Goal: Task Accomplishment & Management: Complete application form

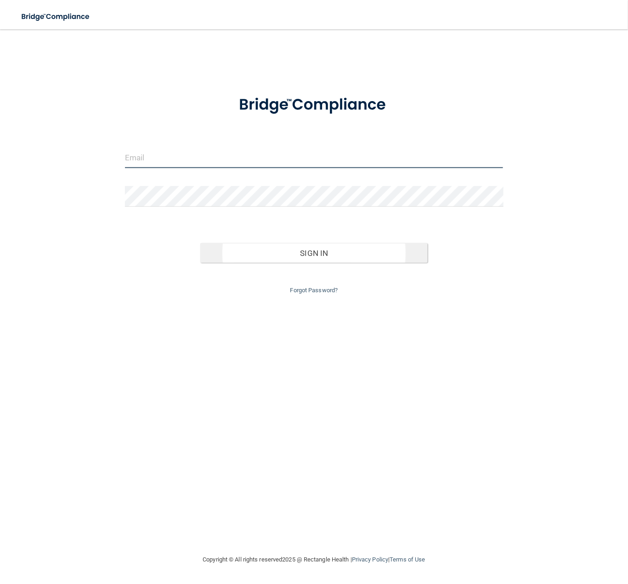
type input "[PERSON_NAME][EMAIL_ADDRESS][DOMAIN_NAME]"
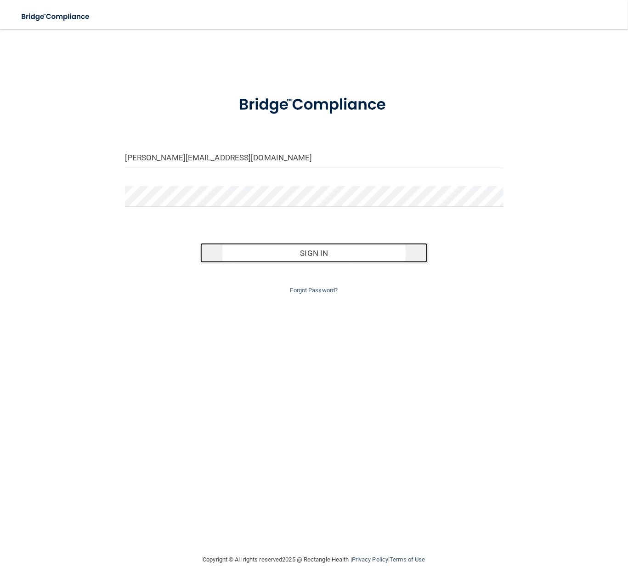
click at [304, 256] on button "Sign In" at bounding box center [313, 253] width 227 height 20
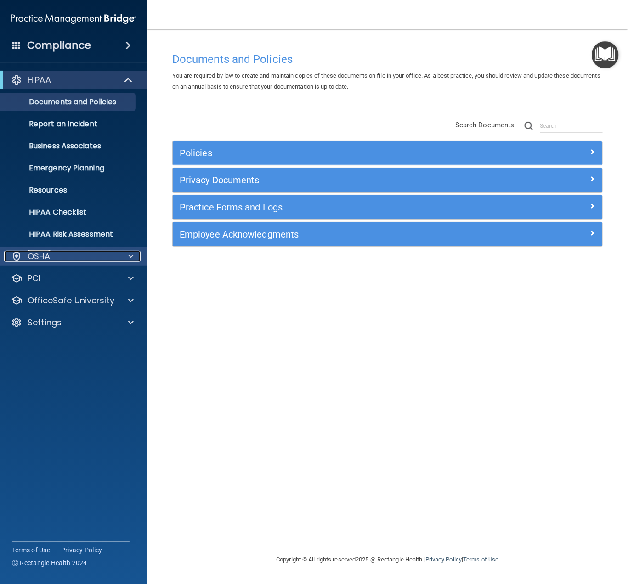
click at [80, 259] on div "OSHA" at bounding box center [61, 256] width 114 height 11
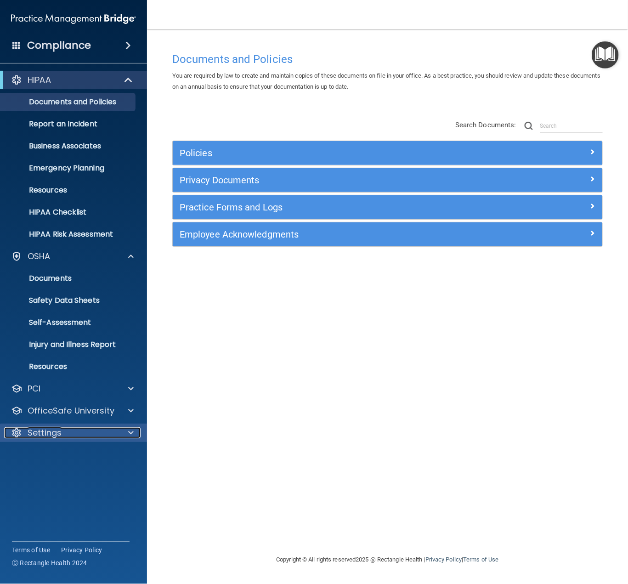
click at [61, 430] on p "Settings" at bounding box center [45, 432] width 34 height 11
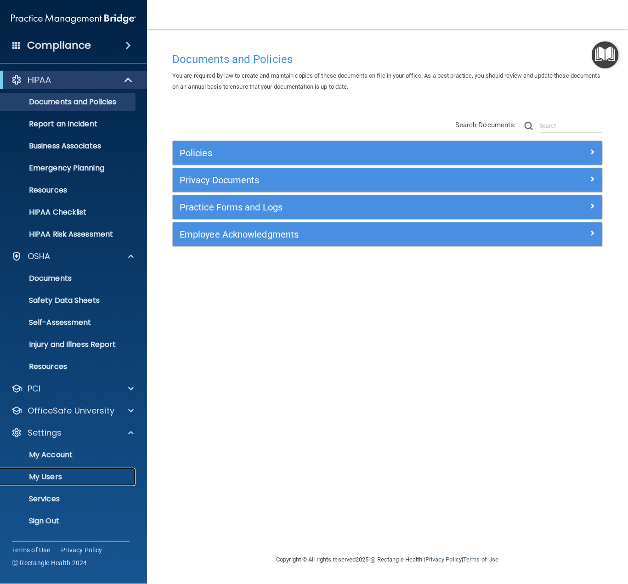
click at [55, 476] on p "My Users" at bounding box center [68, 476] width 125 height 9
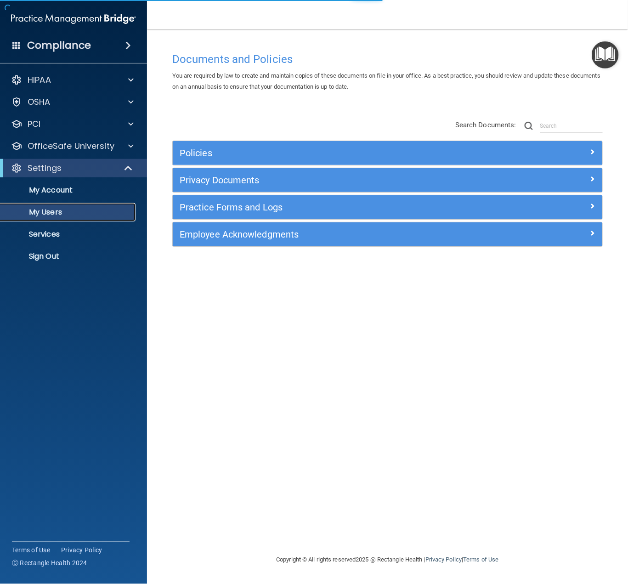
select select "20"
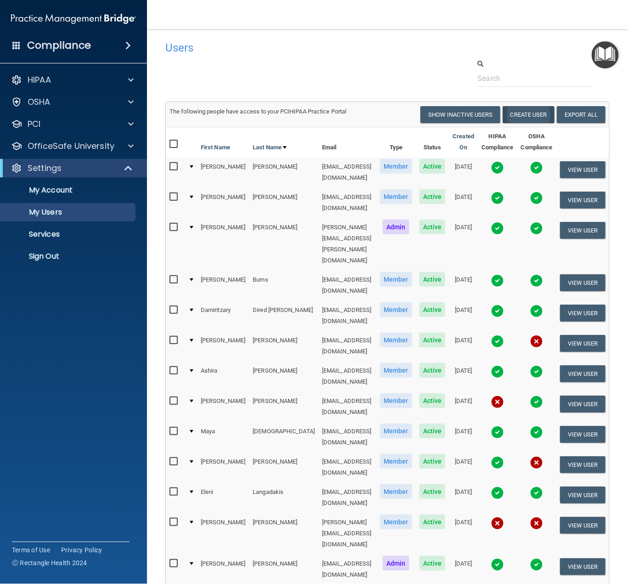
click at [532, 124] on td "The following people have access to your PCIHIPAA Practice Portal Resend Invite…" at bounding box center [387, 114] width 443 height 25
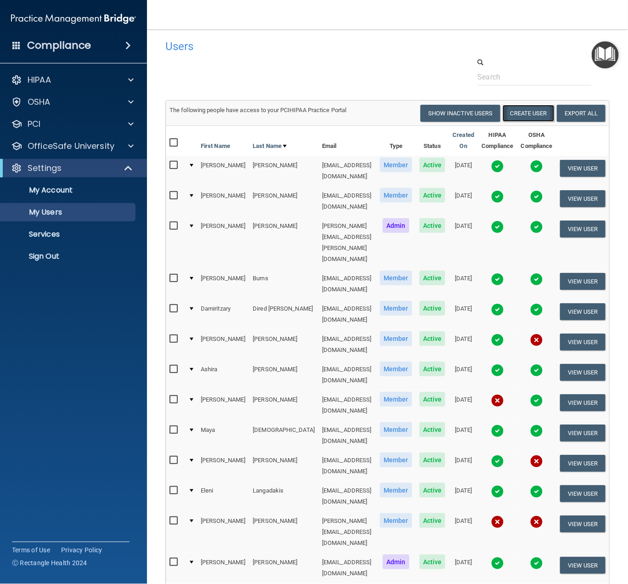
click at [518, 113] on button "Create User" at bounding box center [528, 113] width 52 height 17
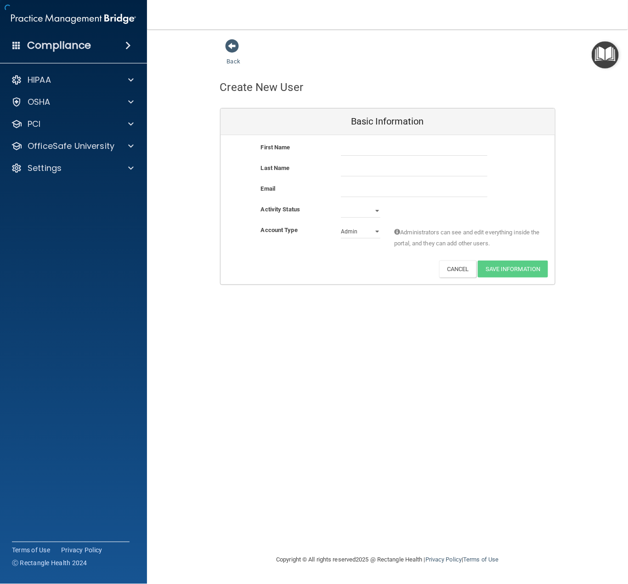
drag, startPoint x: 339, startPoint y: 159, endPoint x: 356, endPoint y: 150, distance: 20.1
click at [339, 159] on div "First Name" at bounding box center [387, 152] width 334 height 21
click at [356, 150] on input "text" at bounding box center [414, 149] width 147 height 14
paste input "[EMAIL_ADDRESS][DOMAIN_NAME]"
type input "[EMAIL_ADDRESS][DOMAIN_NAME]"
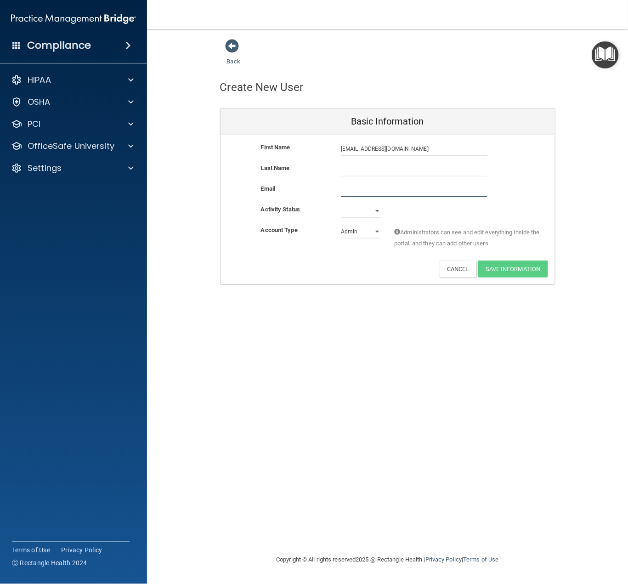
click at [351, 186] on input "email" at bounding box center [414, 190] width 147 height 14
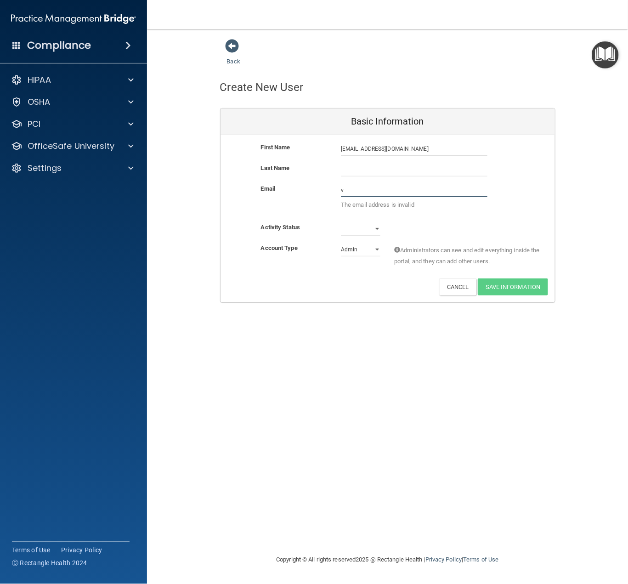
click at [356, 190] on input "v" at bounding box center [414, 190] width 147 height 14
paste input "[EMAIL_ADDRESS][DOMAIN_NAME]"
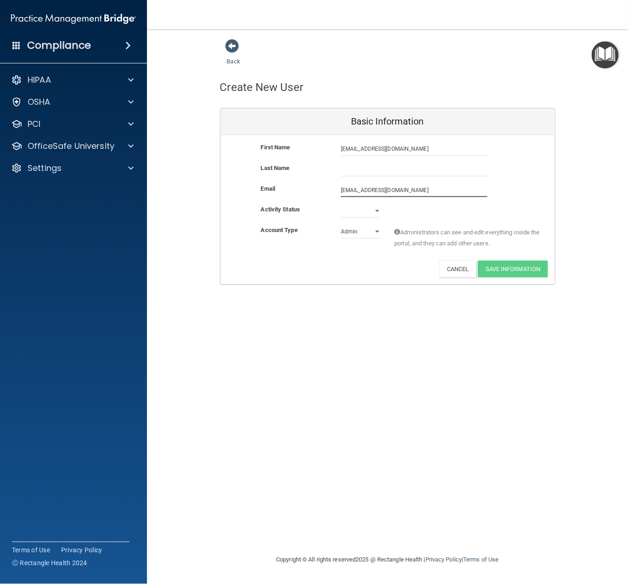
type input "[EMAIL_ADDRESS][DOMAIN_NAME]"
click at [372, 139] on div "First Name [EMAIL_ADDRESS][DOMAIN_NAME] [EMAIL_ADDRESS][DOMAIN_NAME] Last Name …" at bounding box center [387, 210] width 334 height 151
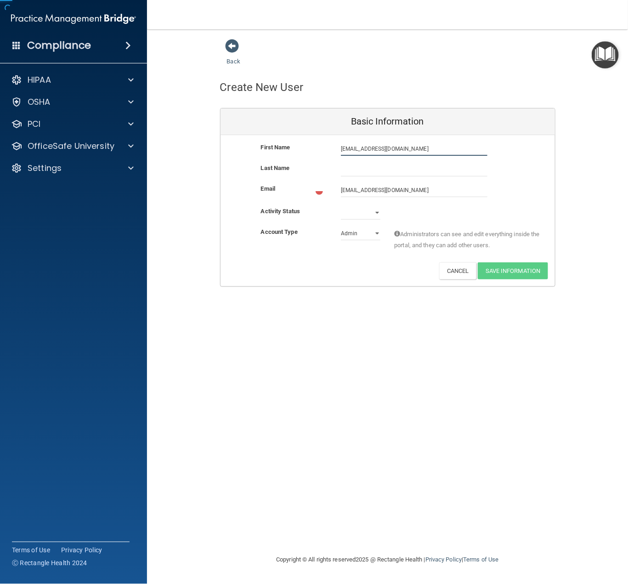
click at [371, 146] on input "[EMAIL_ADDRESS][DOMAIN_NAME]" at bounding box center [414, 149] width 147 height 14
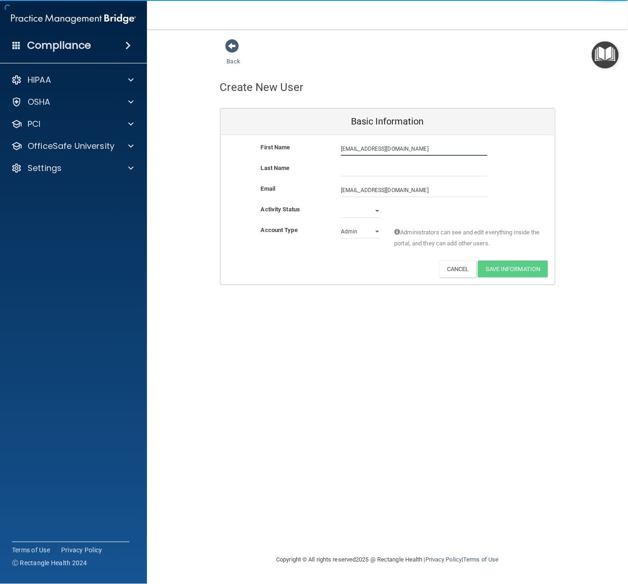
click at [371, 146] on input "[EMAIL_ADDRESS][DOMAIN_NAME]" at bounding box center [414, 149] width 147 height 14
type input "Banjamin"
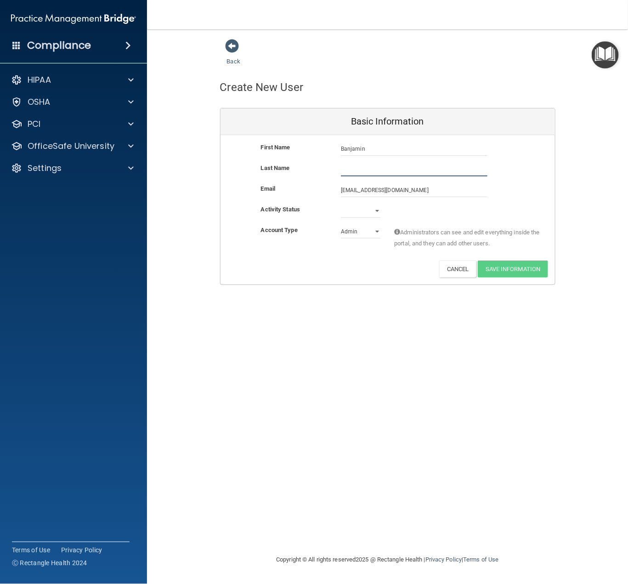
click at [371, 166] on input "text" at bounding box center [414, 170] width 147 height 14
type input "An"
click at [348, 210] on select "Active Inactive" at bounding box center [361, 211] width 40 height 14
select select "active"
click at [341, 204] on select "Active Inactive" at bounding box center [361, 211] width 40 height 14
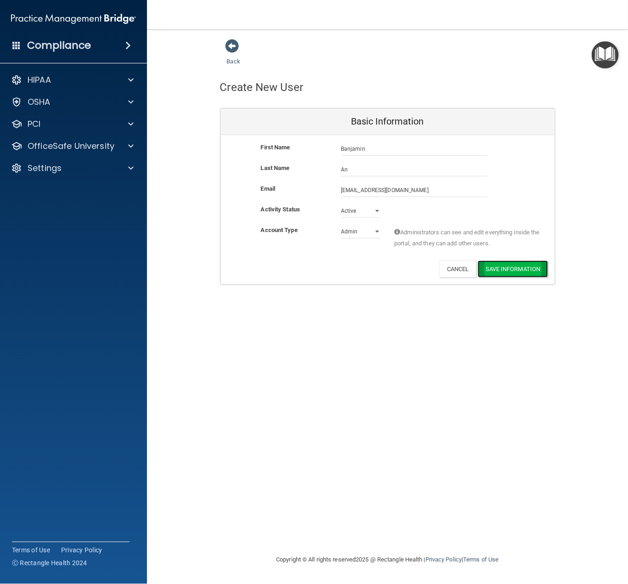
click at [484, 265] on button "Save Information" at bounding box center [513, 268] width 70 height 17
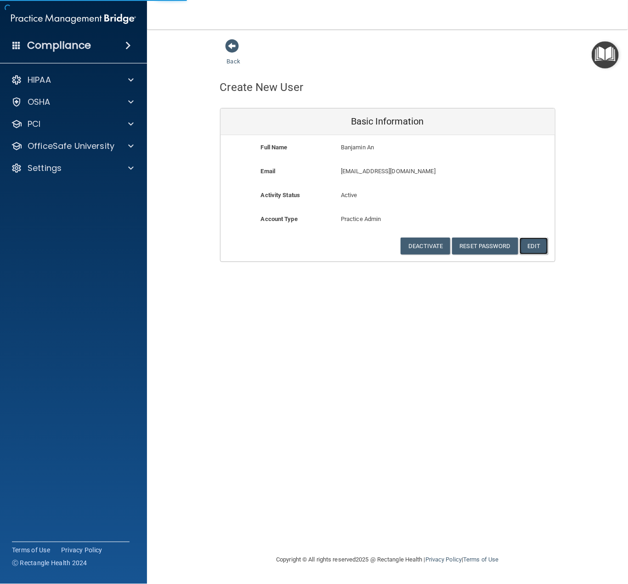
click at [539, 243] on button "Edit" at bounding box center [533, 245] width 28 height 17
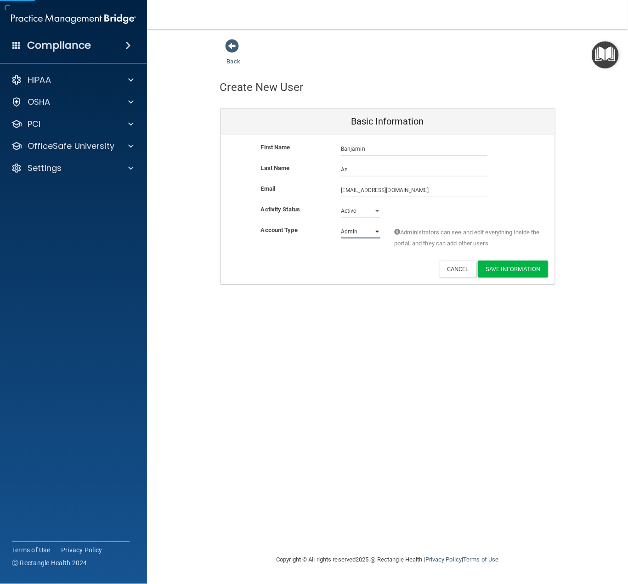
click at [356, 234] on select "Admin Member" at bounding box center [361, 232] width 40 height 14
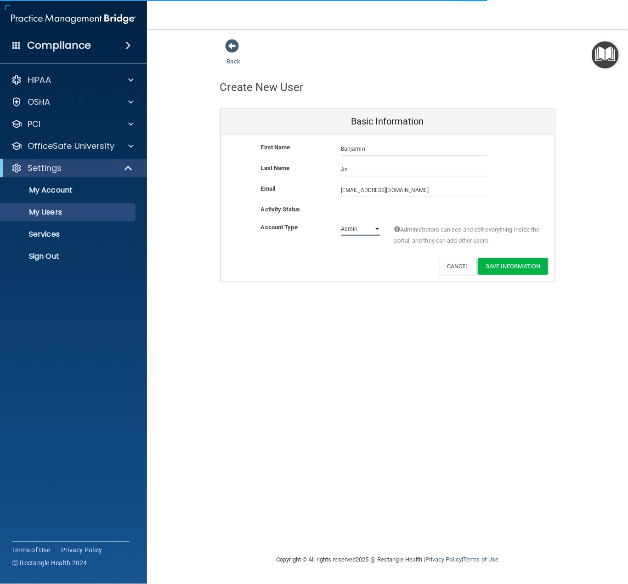
select select "practice_member"
click at [341, 222] on select "Admin Member" at bounding box center [361, 229] width 40 height 14
click at [513, 263] on button "Save Information" at bounding box center [513, 266] width 70 height 17
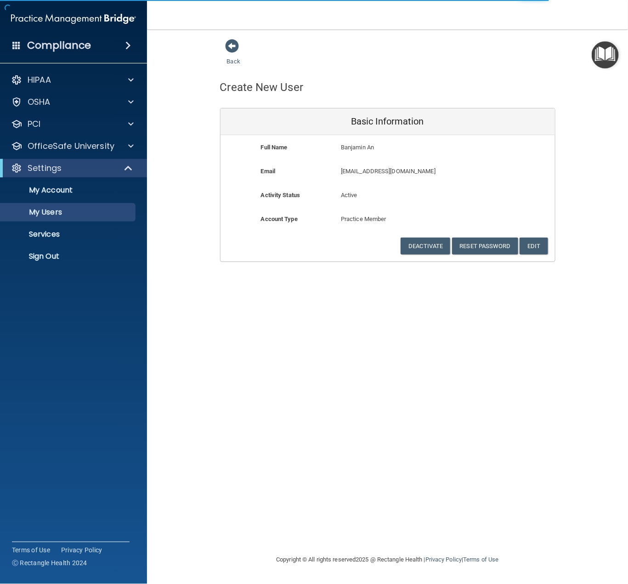
select select "20"
